Goal: Transaction & Acquisition: Obtain resource

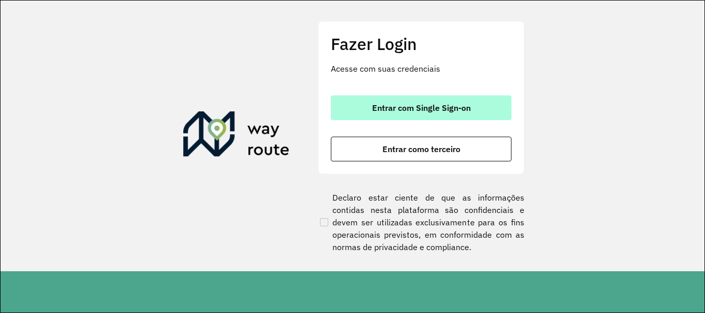
click at [435, 109] on span "Entrar com Single Sign-on" at bounding box center [421, 108] width 99 height 8
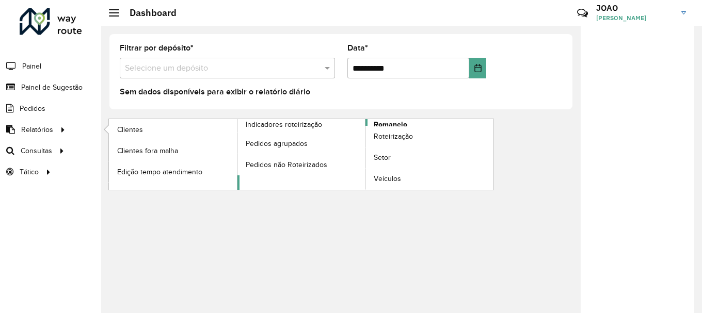
click at [385, 124] on span "Romaneio" at bounding box center [390, 124] width 34 height 11
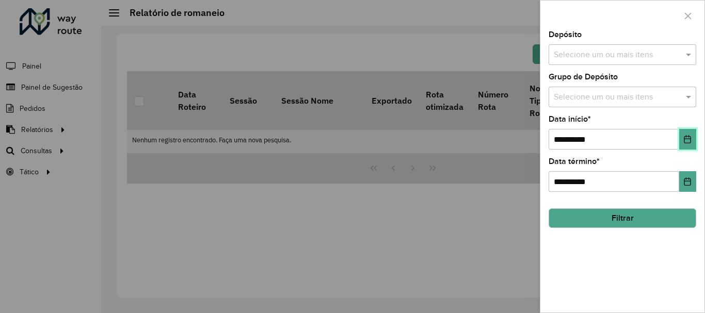
click at [688, 140] on icon "Choose Date" at bounding box center [687, 139] width 8 height 8
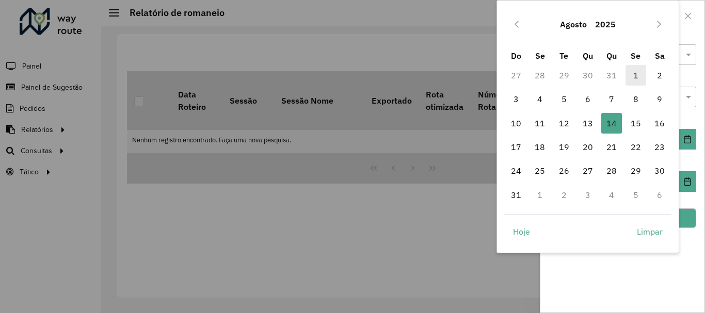
click at [636, 73] on span "1" at bounding box center [635, 75] width 21 height 21
type input "**********"
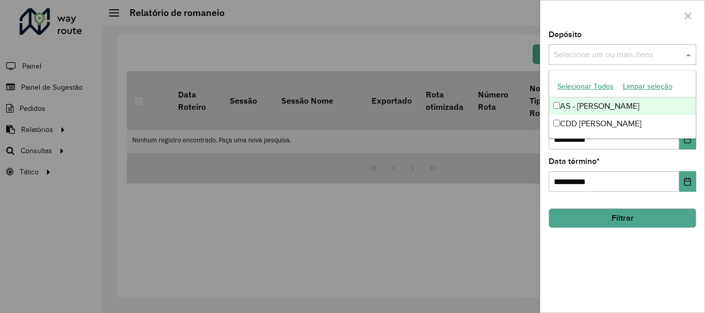
click at [592, 60] on input "text" at bounding box center [617, 55] width 132 height 12
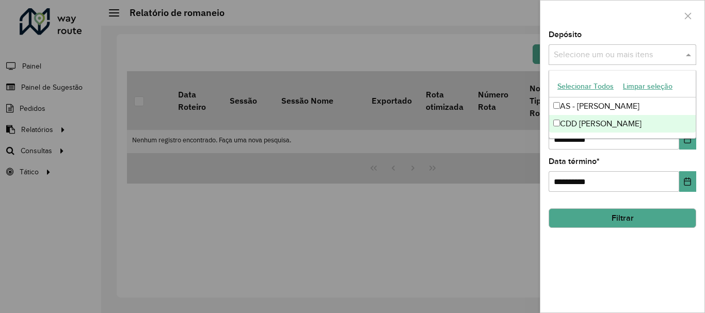
click at [578, 126] on div "CDD João Pessoa" at bounding box center [622, 124] width 147 height 18
click at [600, 258] on div "**********" at bounding box center [622, 172] width 164 height 282
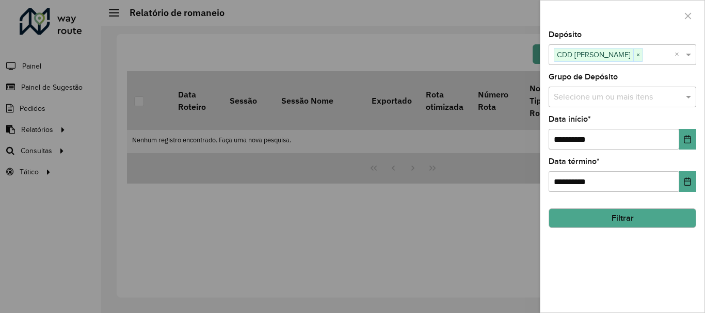
click at [578, 100] on input "text" at bounding box center [617, 97] width 132 height 12
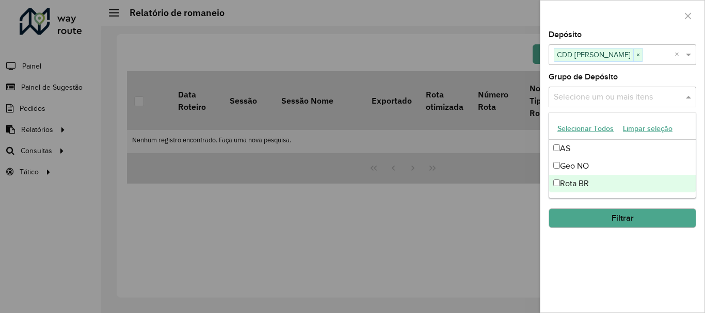
click at [581, 185] on div "Rota BR" at bounding box center [622, 184] width 147 height 18
click at [598, 213] on button "Filtrar" at bounding box center [622, 218] width 148 height 20
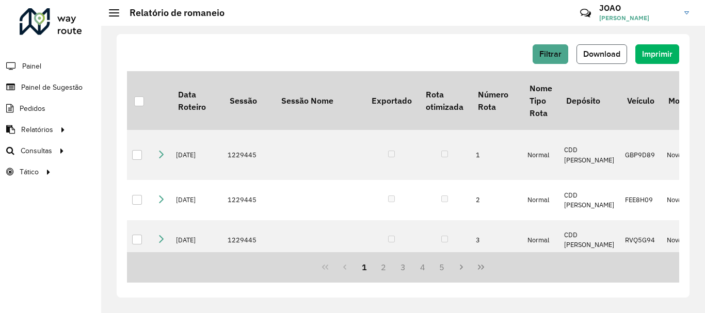
click at [607, 52] on span "Download" at bounding box center [601, 54] width 37 height 9
